Goal: Find specific page/section: Find specific page/section

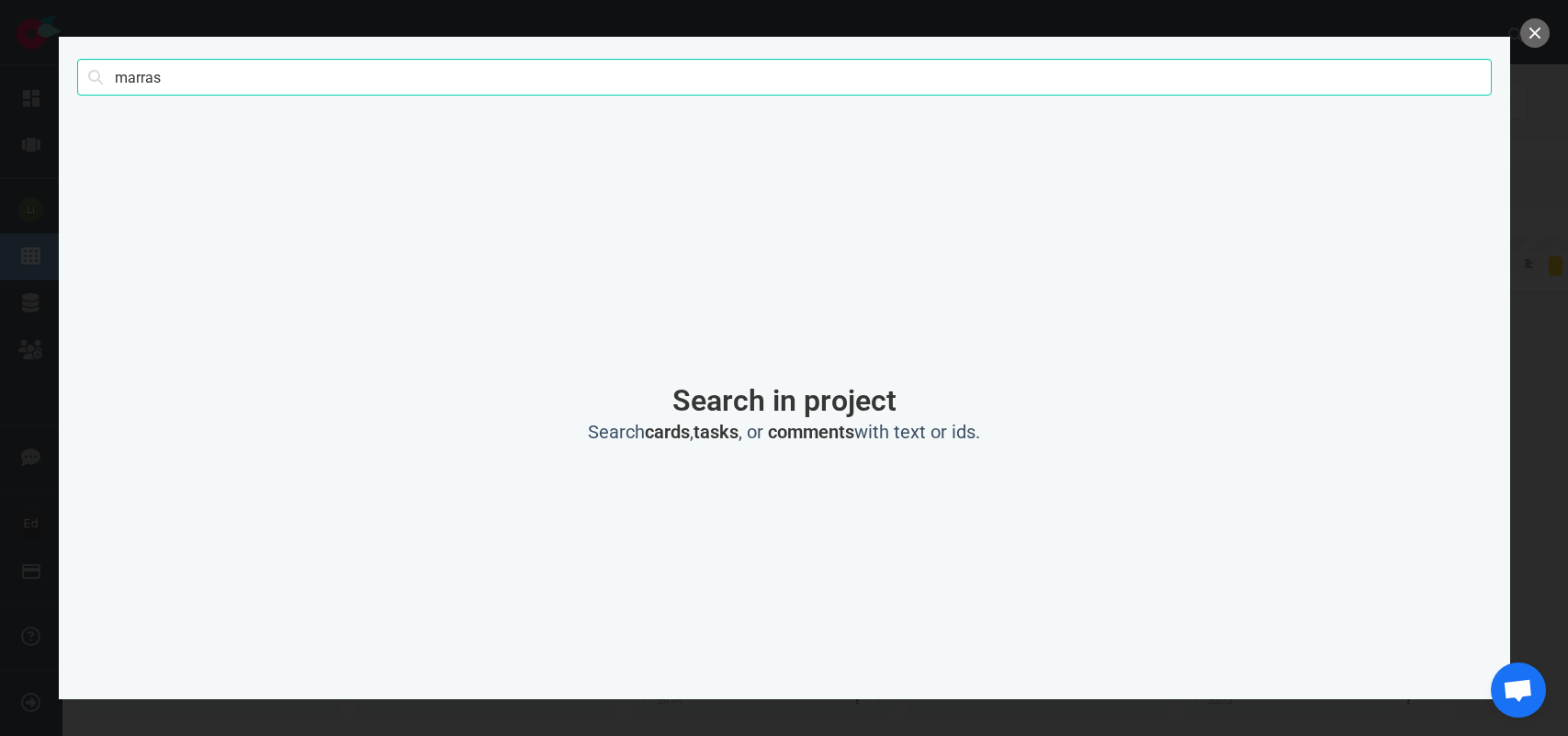
click at [147, 85] on input "marras" at bounding box center [784, 76] width 1414 height 36
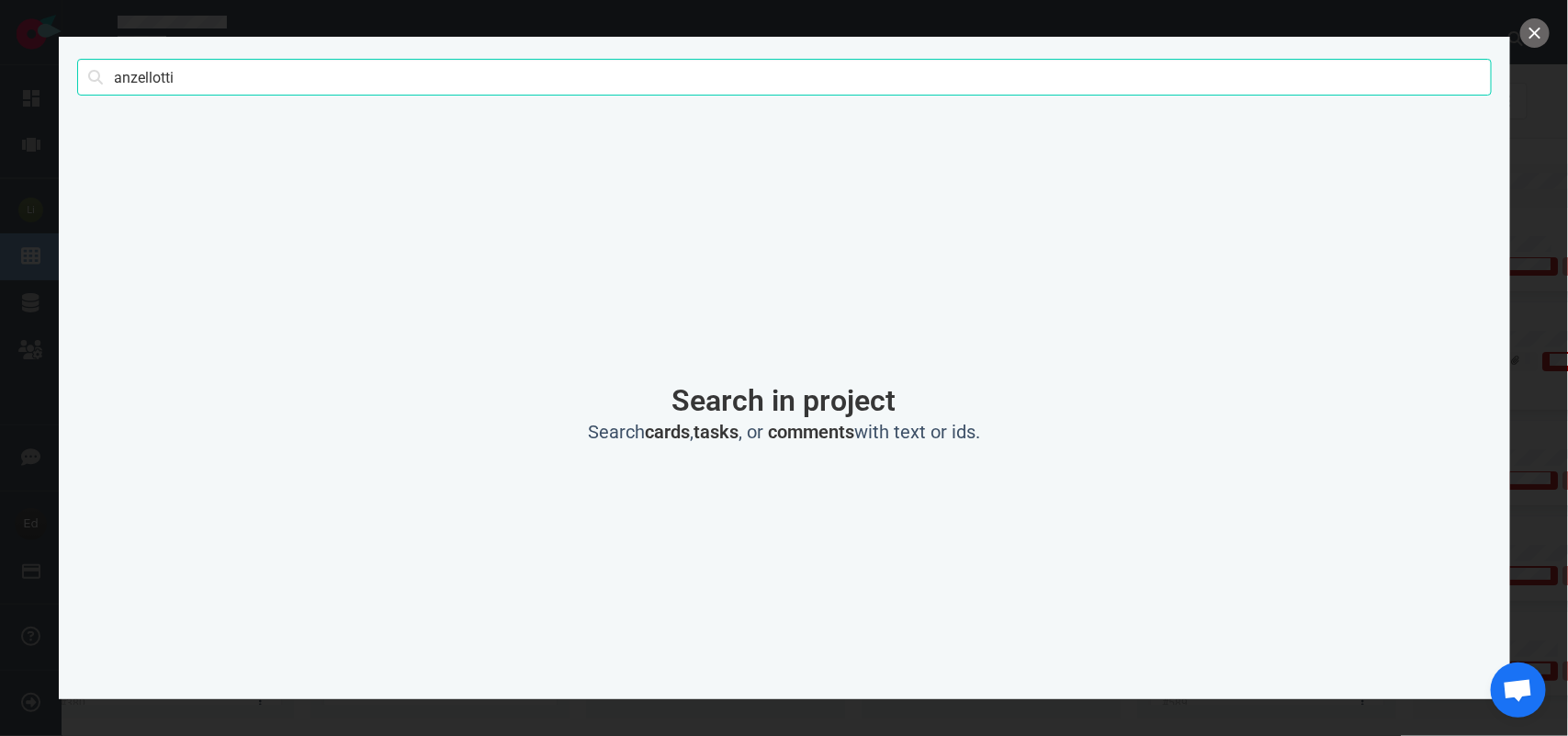
type input "anzellotti"
click button "Search" at bounding box center [0, 0] width 0 height 0
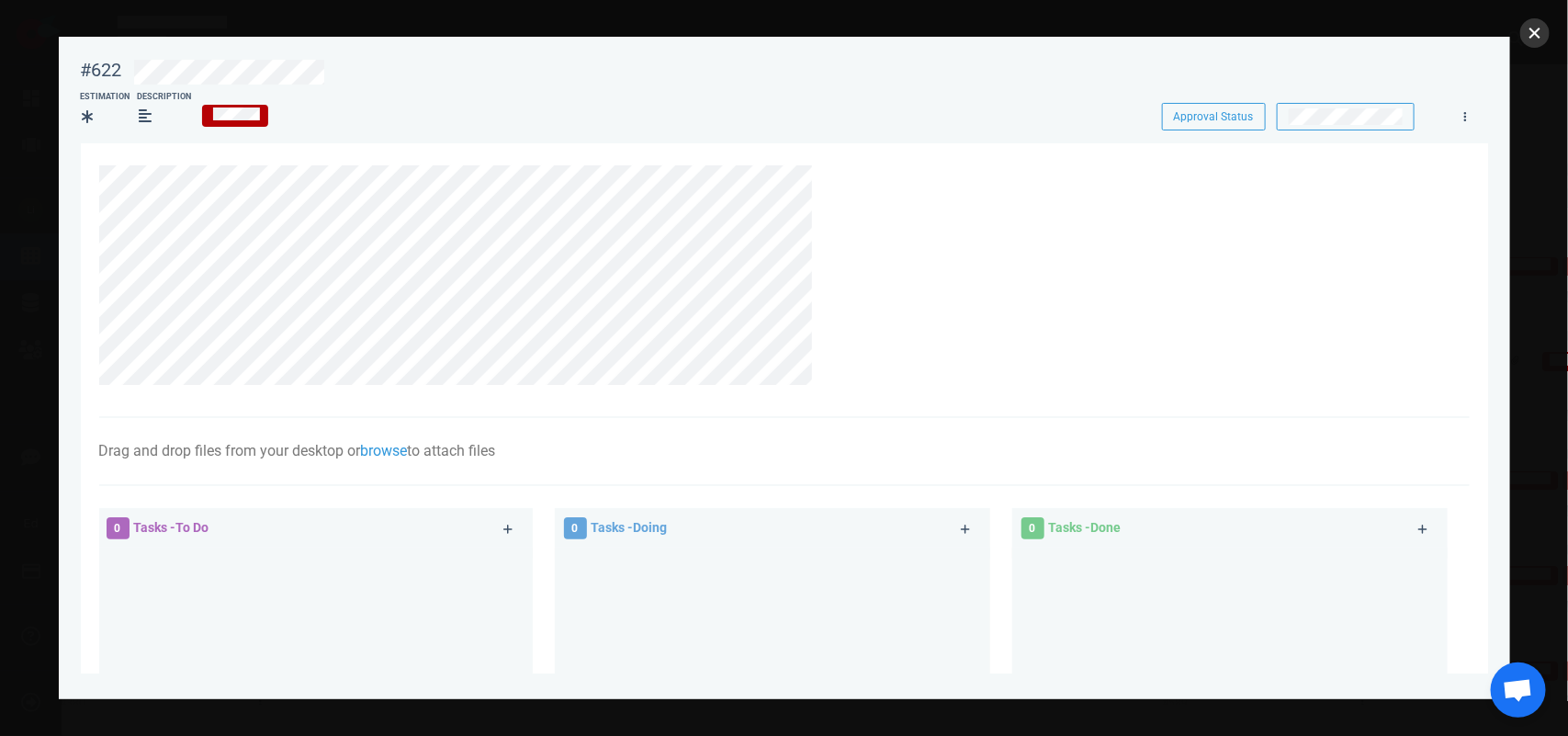
click at [1528, 34] on button "close" at bounding box center [1535, 33] width 29 height 29
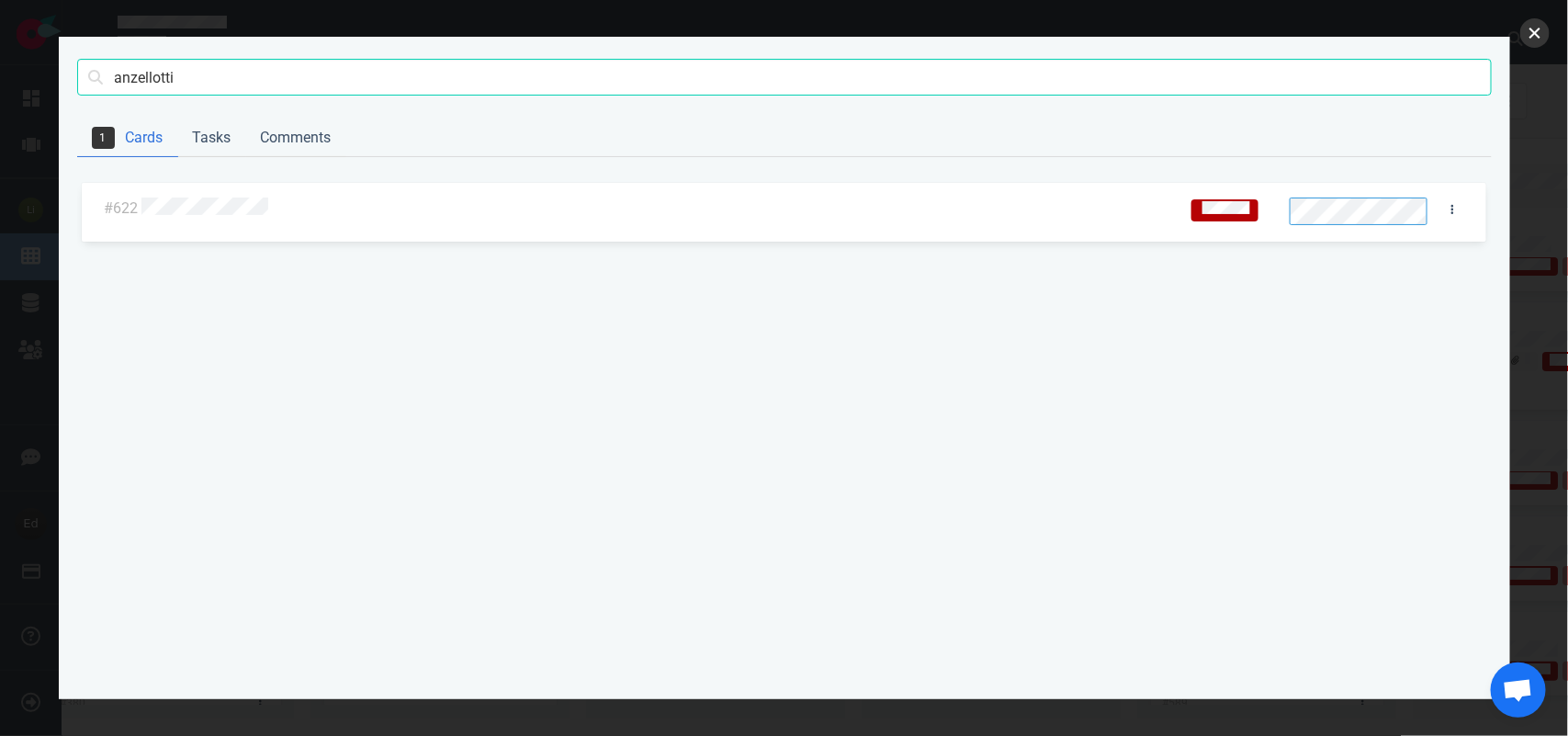
click at [1544, 36] on button "close" at bounding box center [1535, 33] width 29 height 29
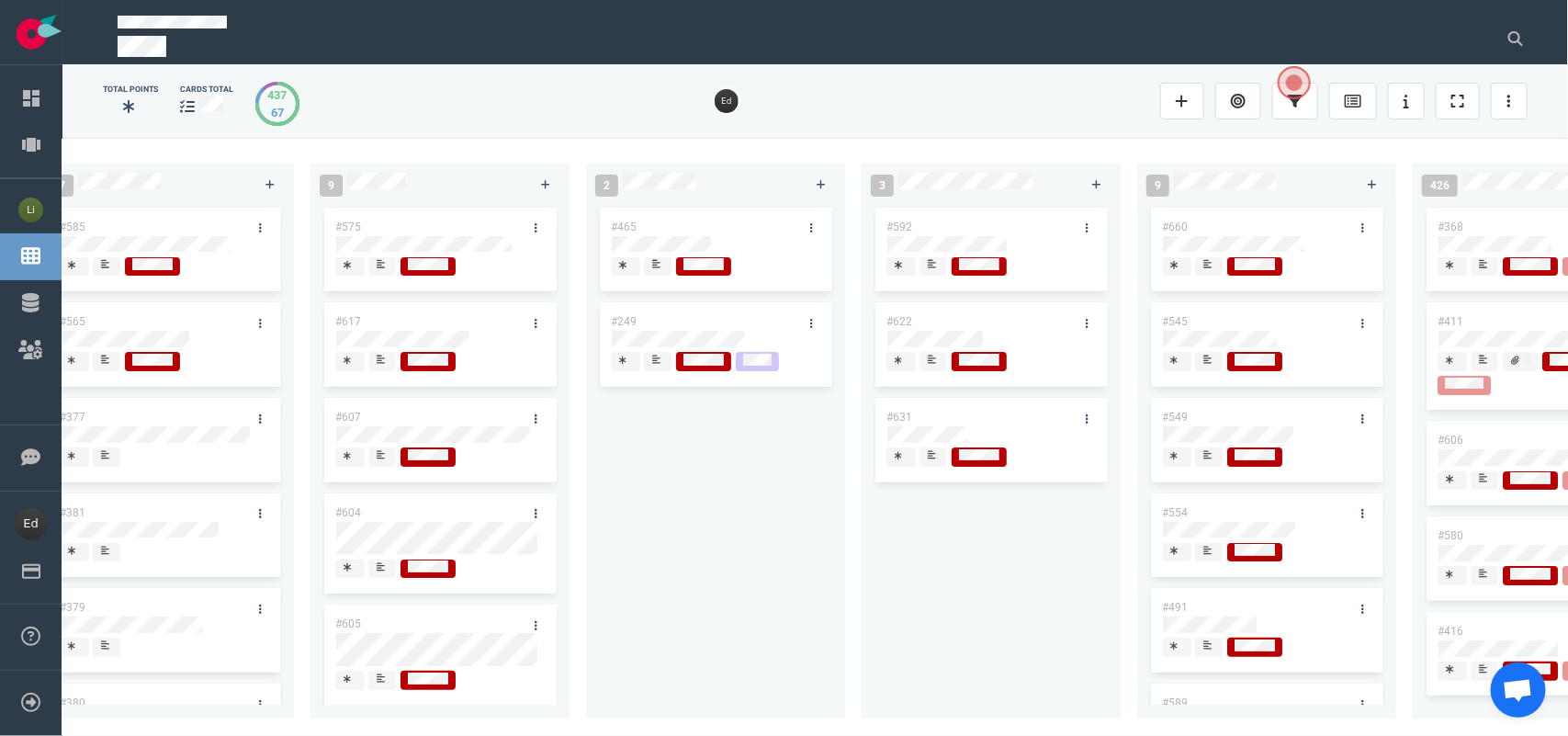
click at [930, 265] on icon at bounding box center [932, 263] width 8 height 9
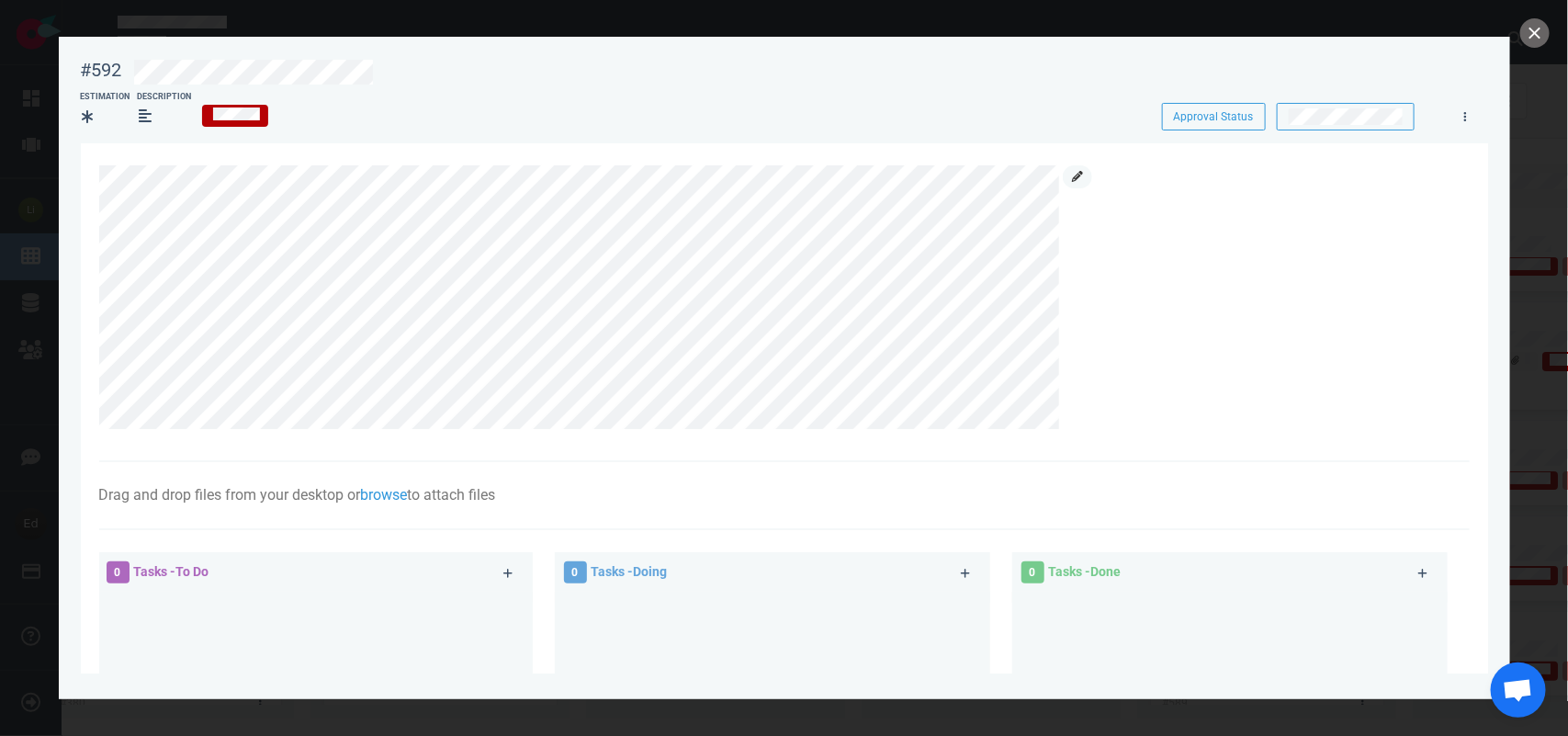
click at [1075, 176] on icon at bounding box center [1077, 175] width 11 height 11
